Goal: Find specific page/section: Find specific page/section

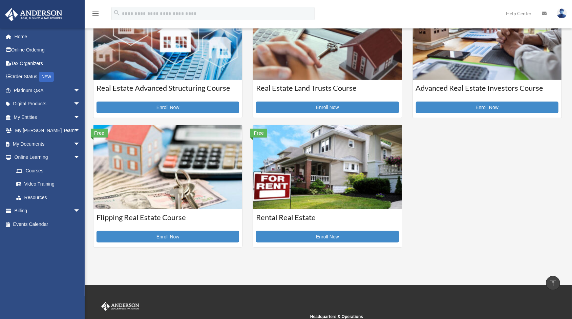
scroll to position [35, 0]
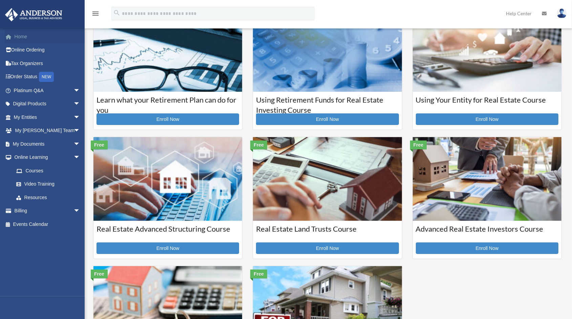
click at [19, 40] on link "Home" at bounding box center [48, 37] width 86 height 14
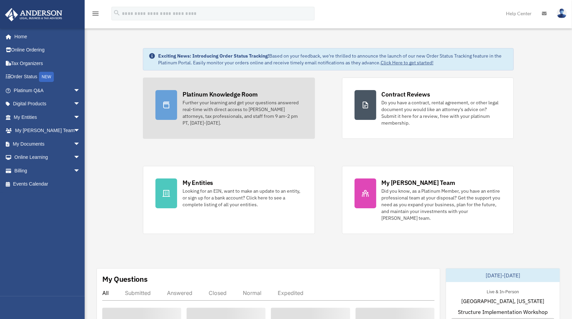
click at [209, 98] on div "Platinum Knowledge Room" at bounding box center [220, 94] width 75 height 8
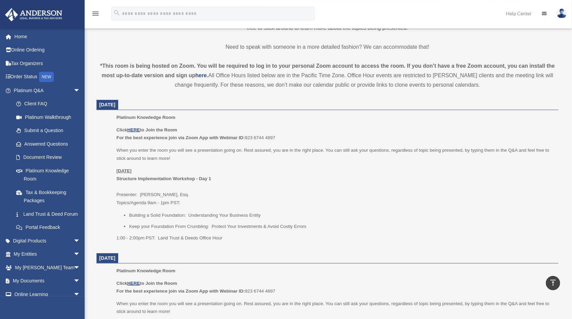
scroll to position [211, 0]
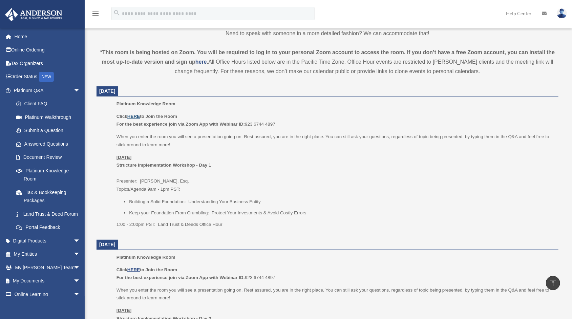
click at [136, 118] on u "HERE" at bounding box center [133, 116] width 13 height 5
